Goal: Ask a question

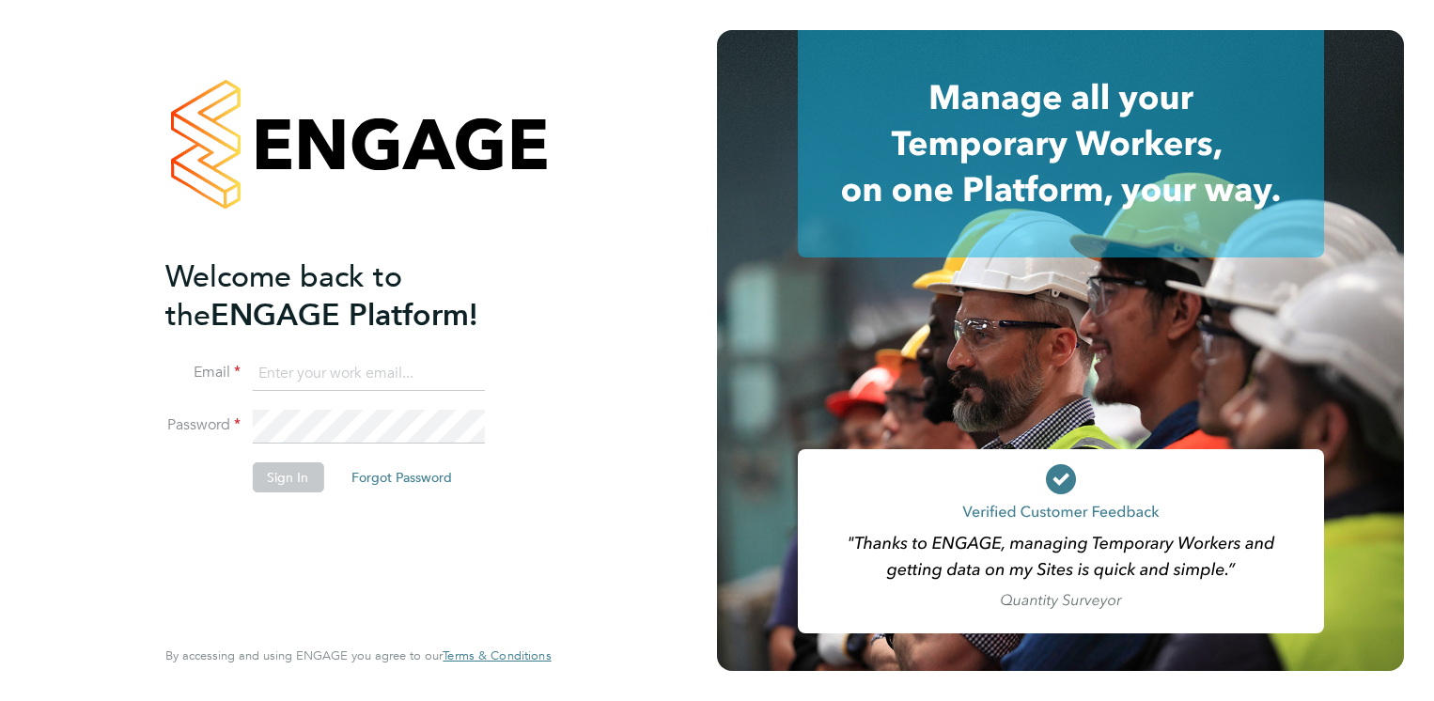
click at [338, 364] on input at bounding box center [368, 374] width 232 height 34
type input "callum.kelly@torus.co.uk"
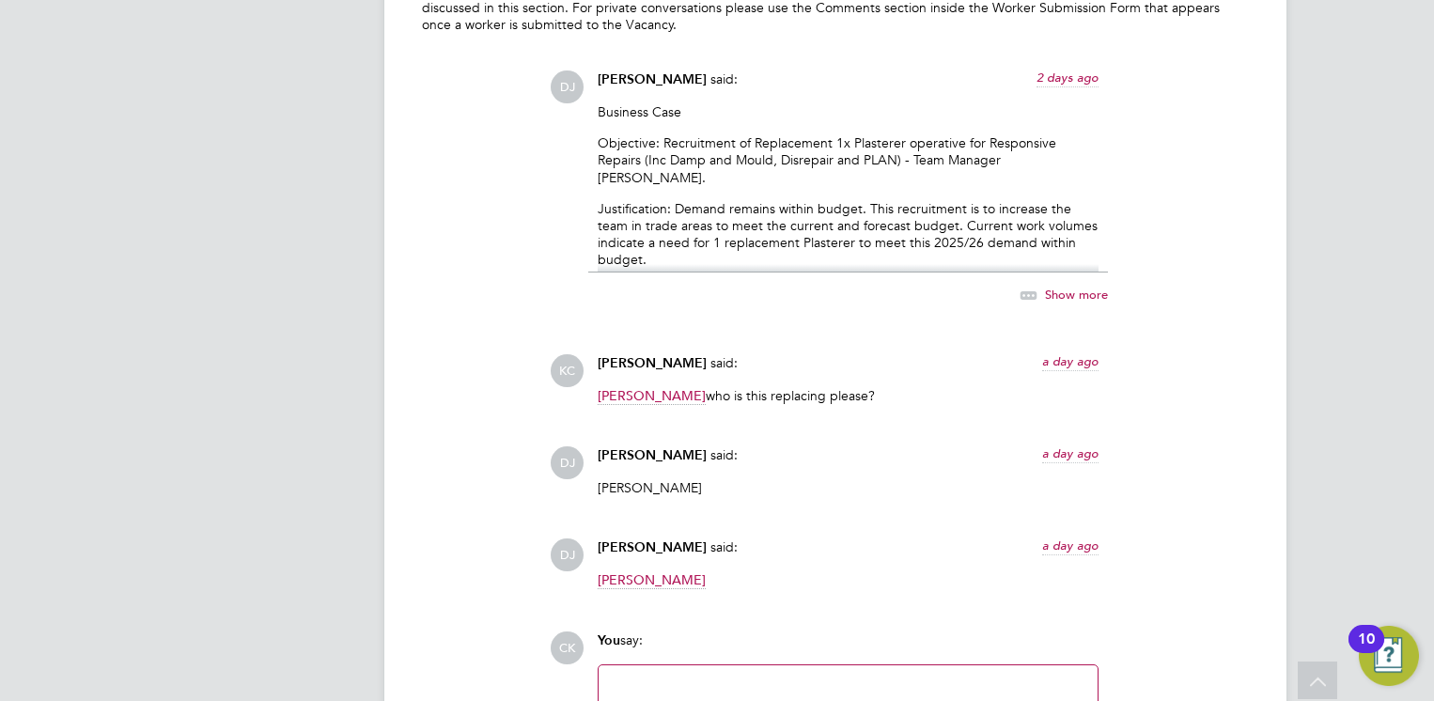
scroll to position [2182, 0]
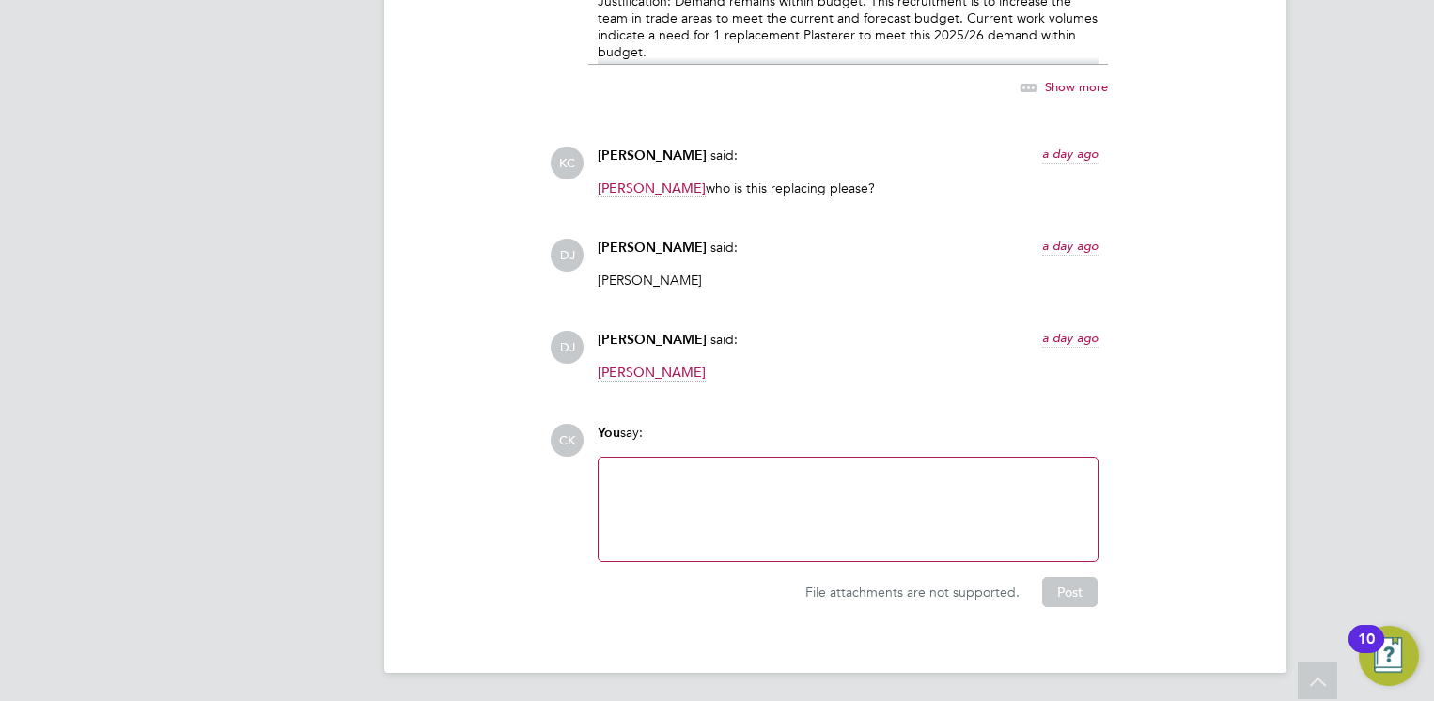
click at [701, 492] on div at bounding box center [848, 509] width 477 height 81
drag, startPoint x: 739, startPoint y: 476, endPoint x: 533, endPoint y: 474, distance: 205.9
click at [533, 474] on div "Operational Instructions & Comments (4) Comments on this page are visible to al…" at bounding box center [835, 173] width 827 height 869
